Goal: Information Seeking & Learning: Find contact information

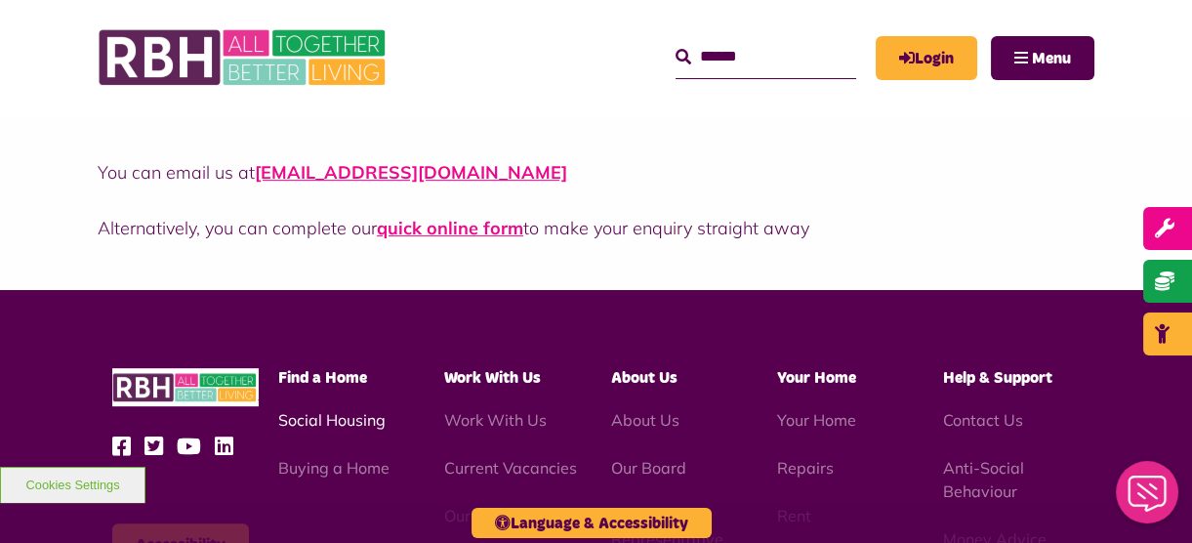
scroll to position [1419, 0]
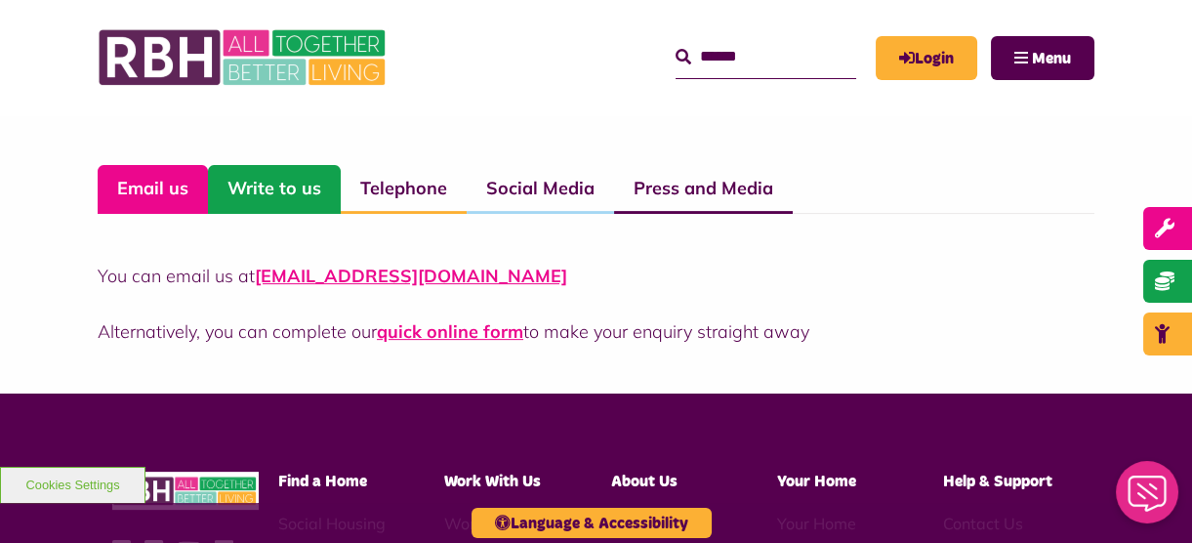
click at [298, 190] on link "Write to us" at bounding box center [274, 189] width 133 height 49
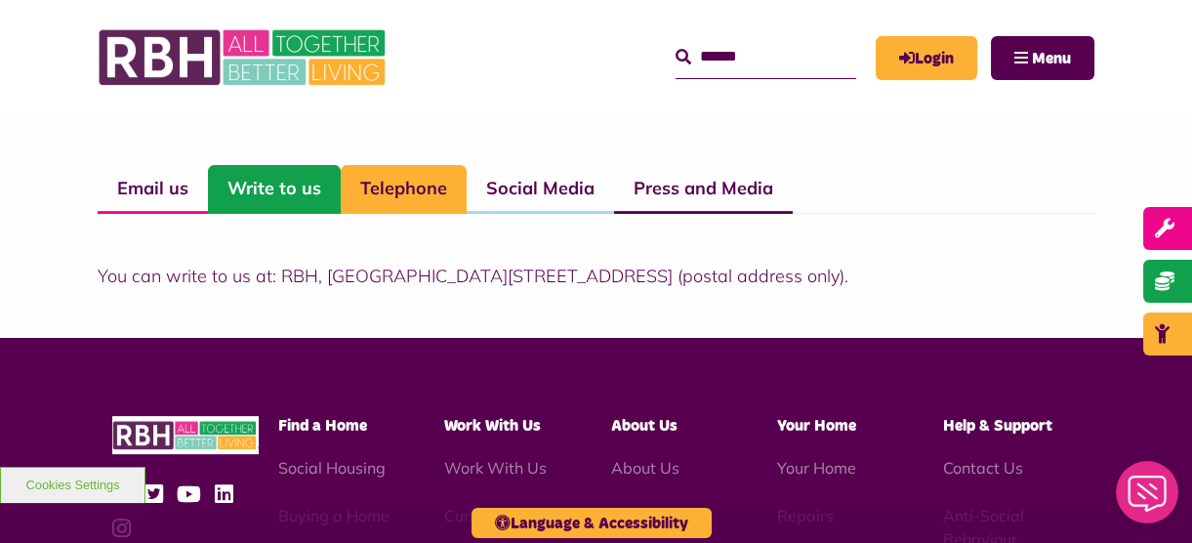
click at [403, 185] on link "Telephone" at bounding box center [404, 189] width 126 height 49
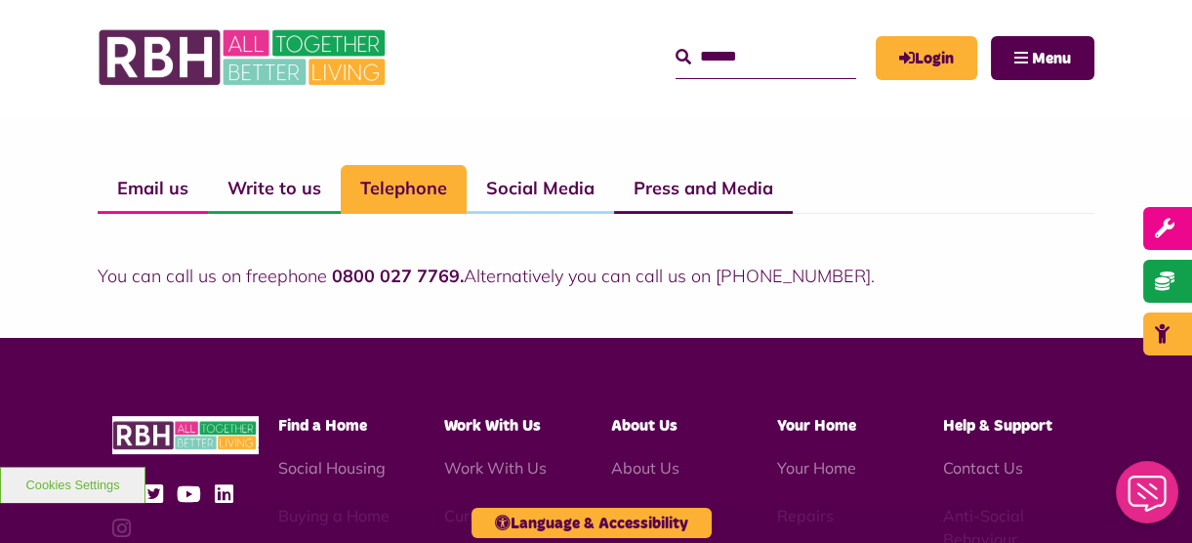
click at [728, 271] on p "You can call us on freephone 0800 027 7769. Alternatively you can call us on [P…" at bounding box center [596, 276] width 997 height 26
click at [743, 266] on p "You can call us on freephone 0800 027 7769. Alternatively you can call us on [P…" at bounding box center [596, 276] width 997 height 26
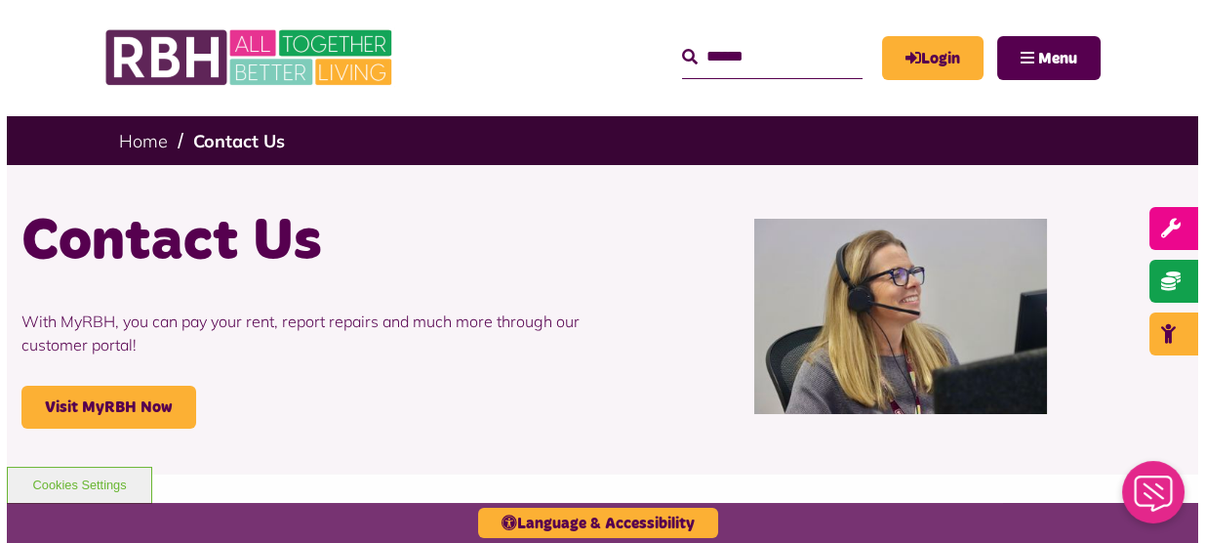
scroll to position [0, 0]
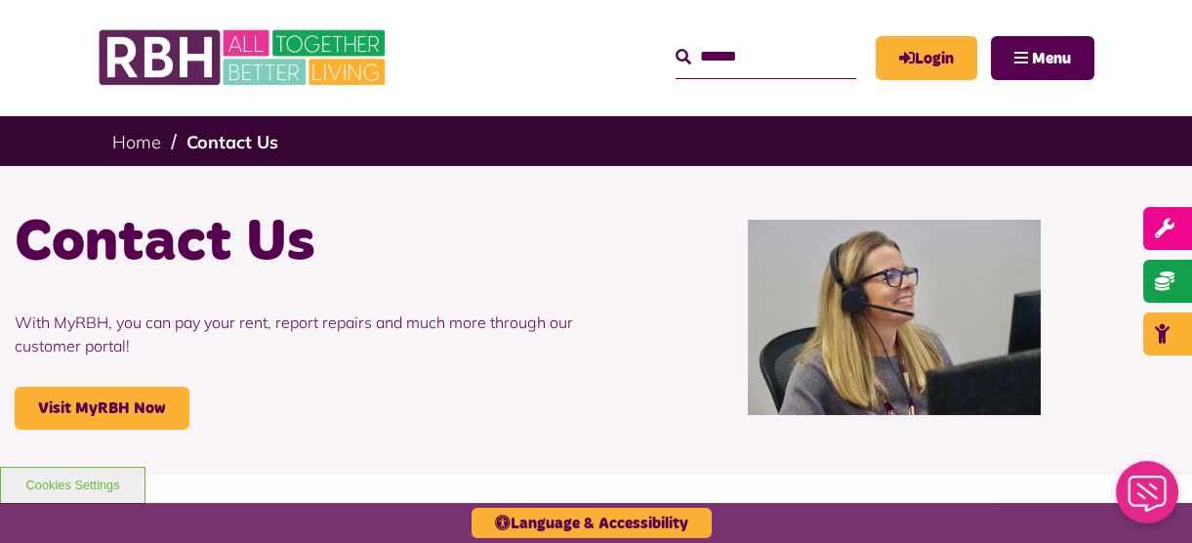
click at [726, 73] on input "Search" at bounding box center [765, 57] width 181 height 42
click at [1035, 54] on span "Menu" at bounding box center [1051, 59] width 39 height 16
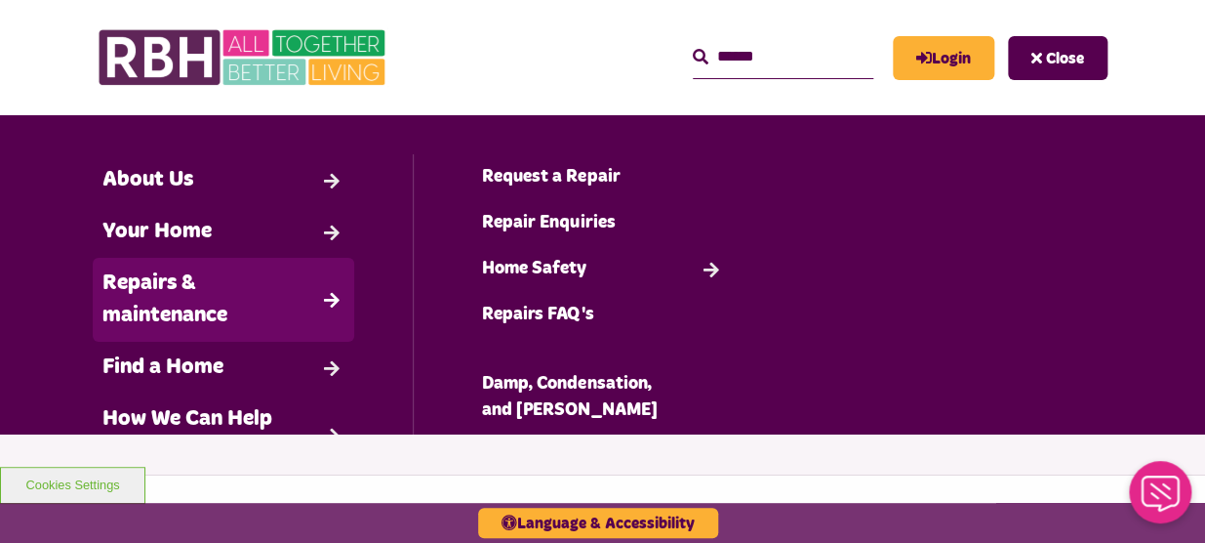
click at [186, 309] on link "Repairs & maintenance" at bounding box center [224, 300] width 262 height 84
